Goal: Transaction & Acquisition: Purchase product/service

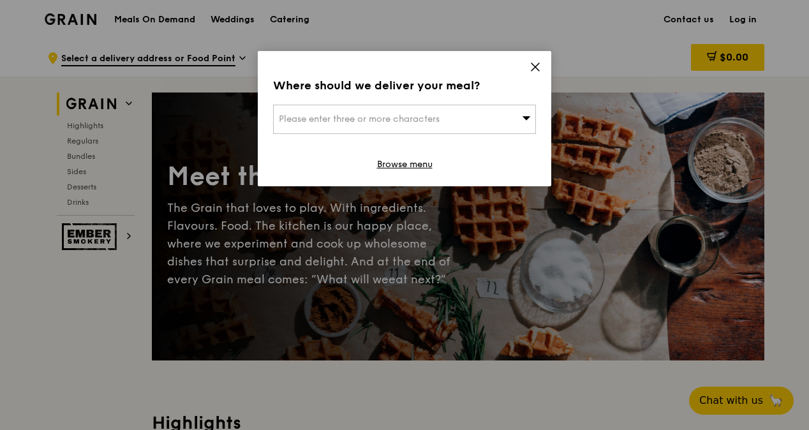
click at [398, 115] on span "Please enter three or more characters" at bounding box center [359, 119] width 161 height 11
type input "1"
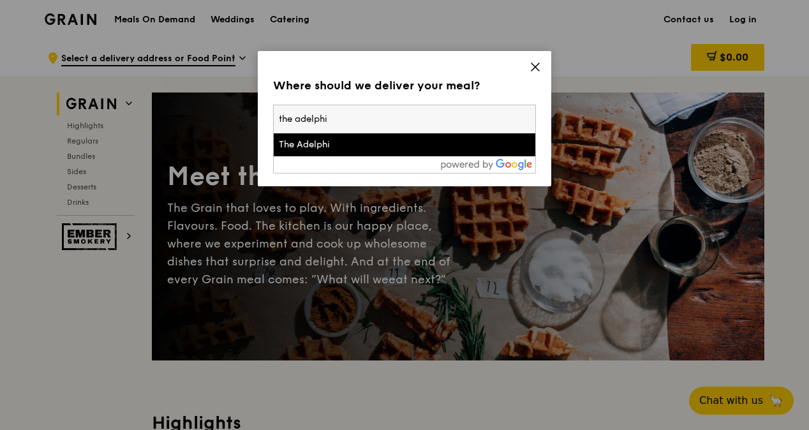
type input "the adelphi"
click at [310, 147] on div "The Adelphi" at bounding box center [373, 144] width 189 height 13
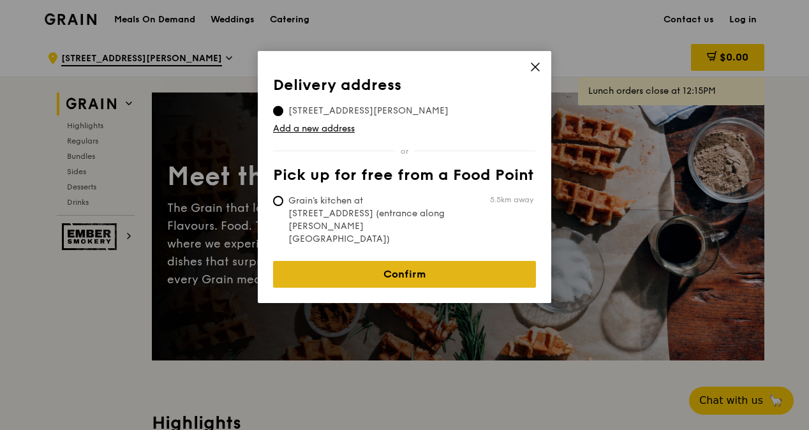
click at [369, 261] on link "Confirm" at bounding box center [404, 274] width 263 height 27
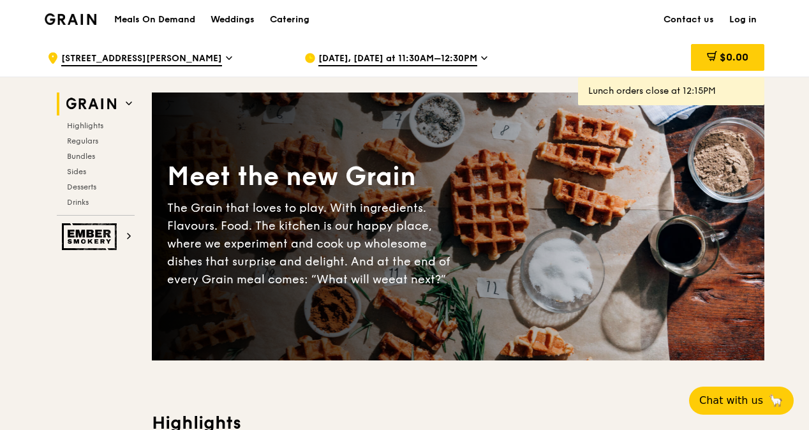
click at [453, 60] on span "[DATE], [DATE] at 11:30AM–12:30PM" at bounding box center [397, 59] width 159 height 14
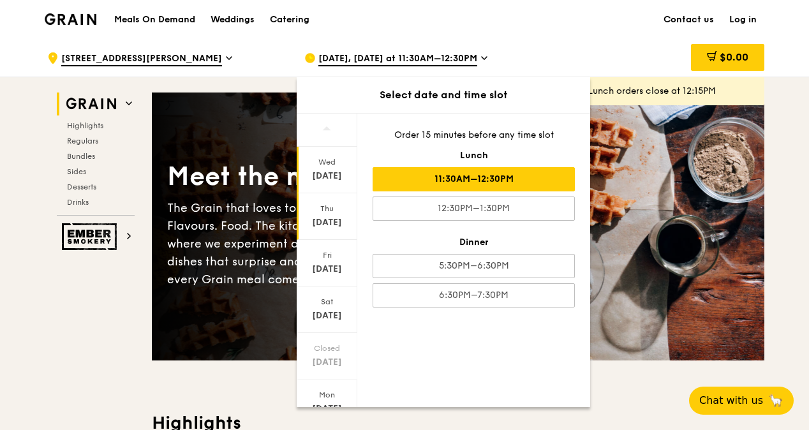
click at [343, 217] on div "[DATE]" at bounding box center [326, 222] width 57 height 13
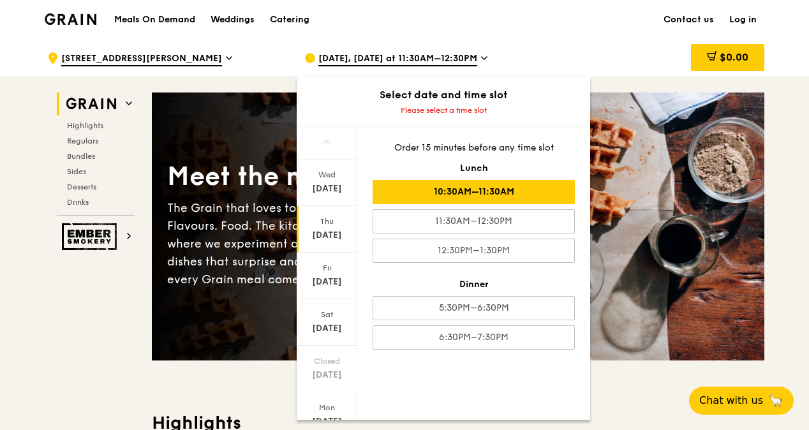
click at [413, 195] on div "10:30AM–11:30AM" at bounding box center [473, 192] width 202 height 24
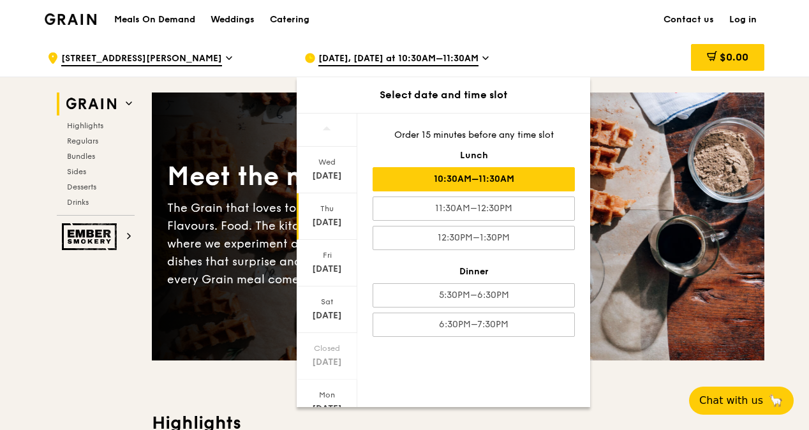
click at [527, 180] on div "10:30AM–11:30AM" at bounding box center [473, 179] width 202 height 24
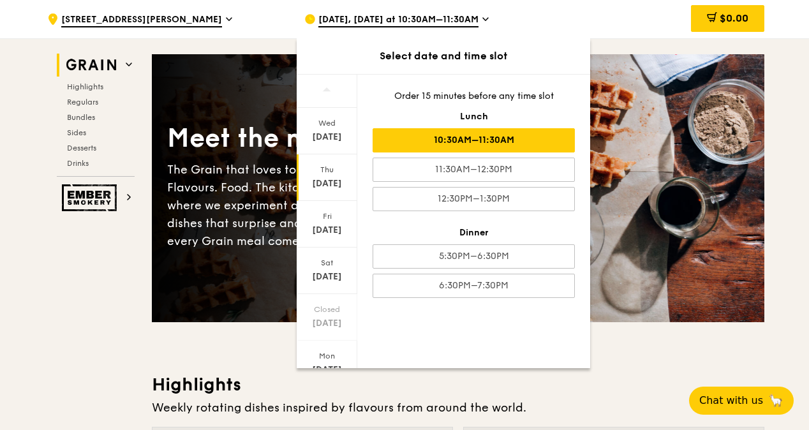
scroll to position [64, 0]
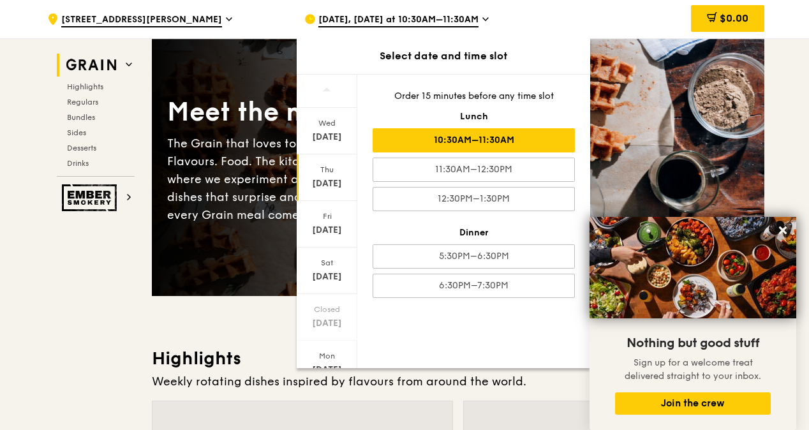
click at [331, 185] on div "[DATE]" at bounding box center [326, 183] width 57 height 13
click at [318, 179] on div "[DATE]" at bounding box center [326, 183] width 57 height 13
click at [475, 140] on div "10:30AM–11:30AM" at bounding box center [473, 140] width 202 height 24
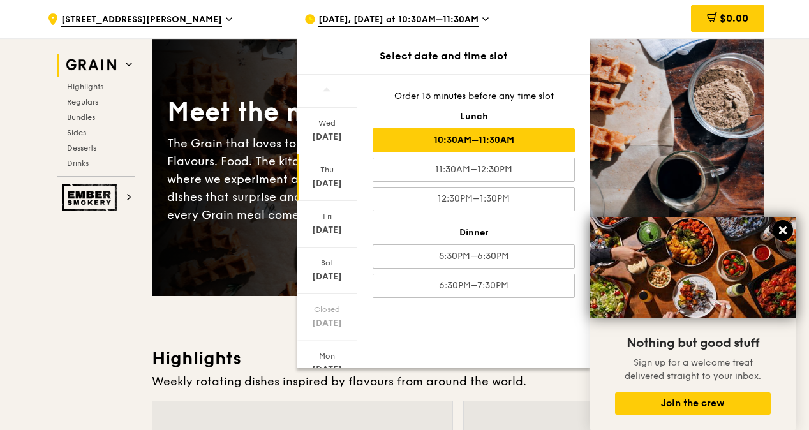
click at [785, 231] on icon at bounding box center [782, 230] width 11 height 11
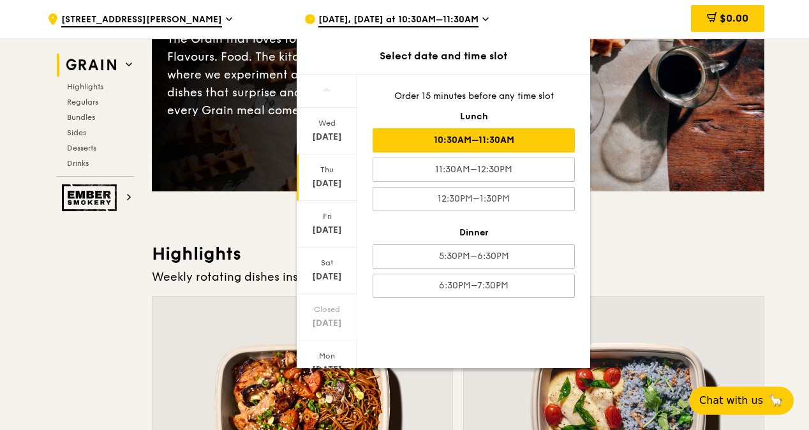
scroll to position [255, 0]
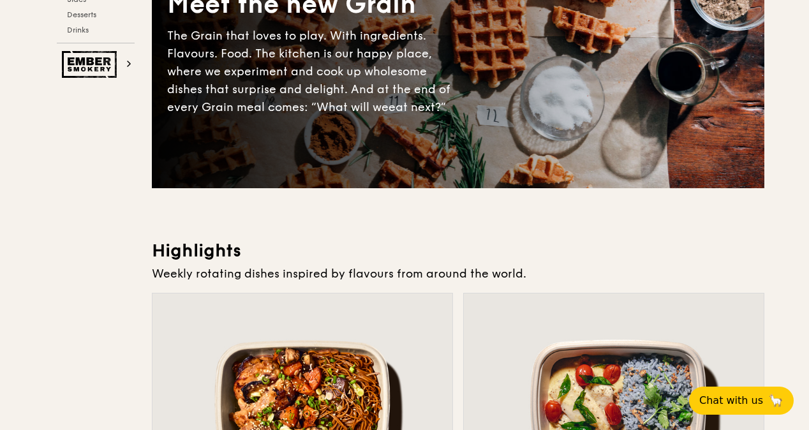
scroll to position [446, 0]
